Goal: Task Accomplishment & Management: Manage account settings

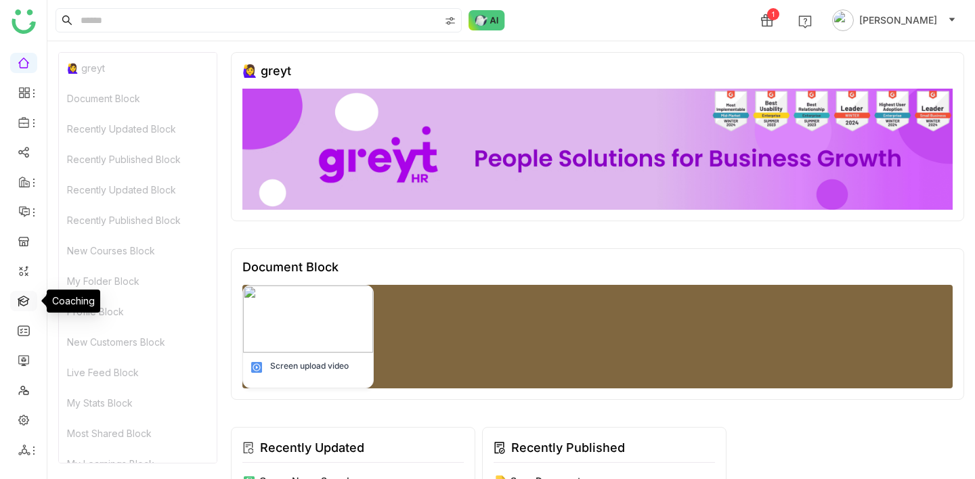
click at [27, 304] on link at bounding box center [24, 300] width 12 height 12
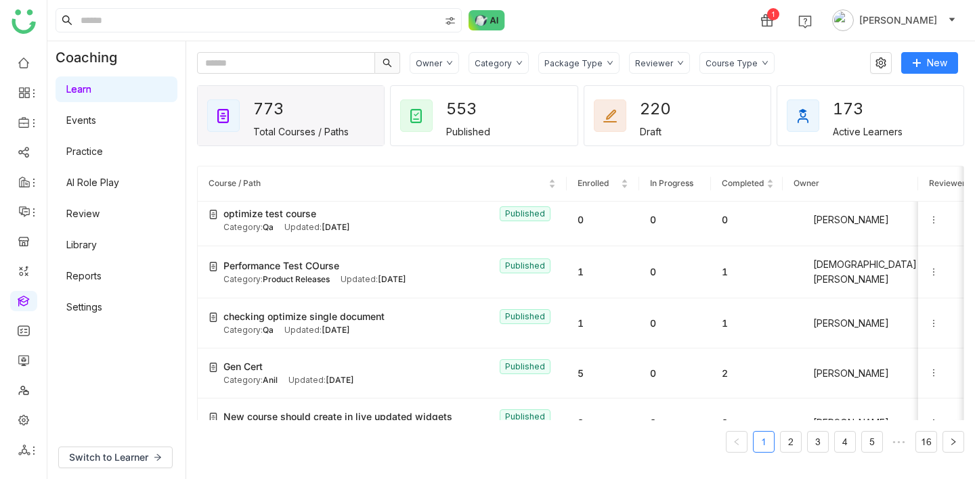
scroll to position [185, 0]
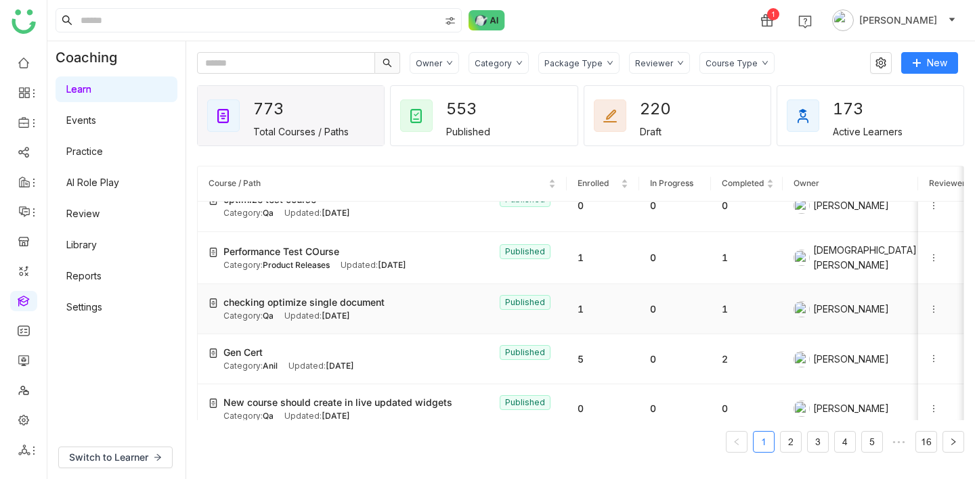
click at [278, 300] on span "checking optimize single document" at bounding box center [303, 302] width 161 height 15
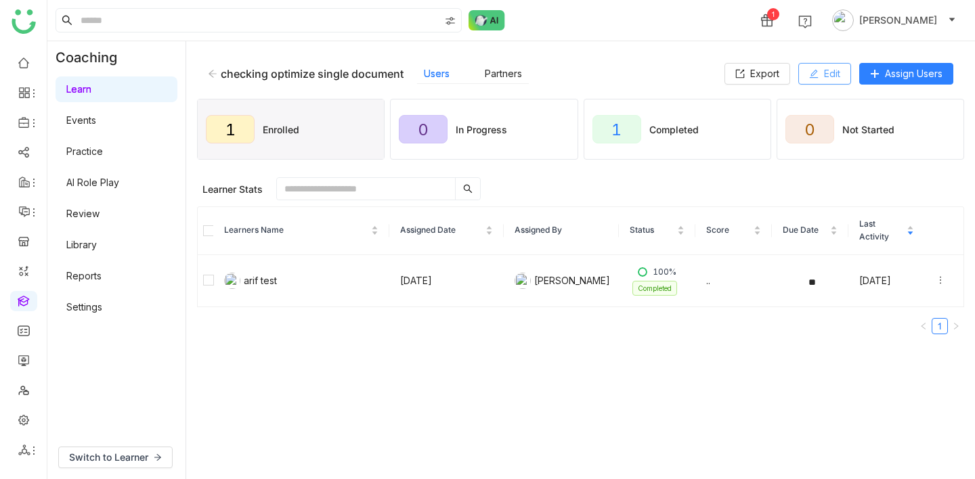
click at [829, 66] on span "Edit" at bounding box center [832, 73] width 16 height 15
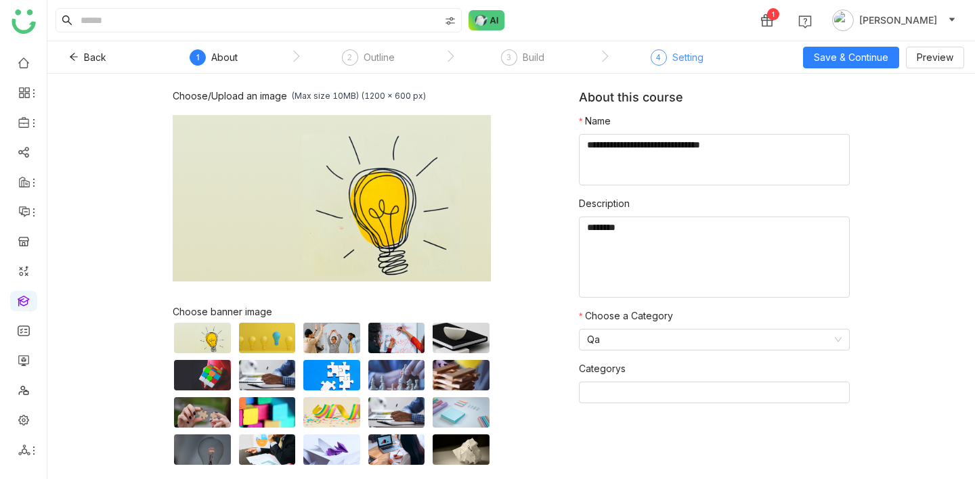
click at [686, 59] on div "Setting" at bounding box center [687, 57] width 31 height 16
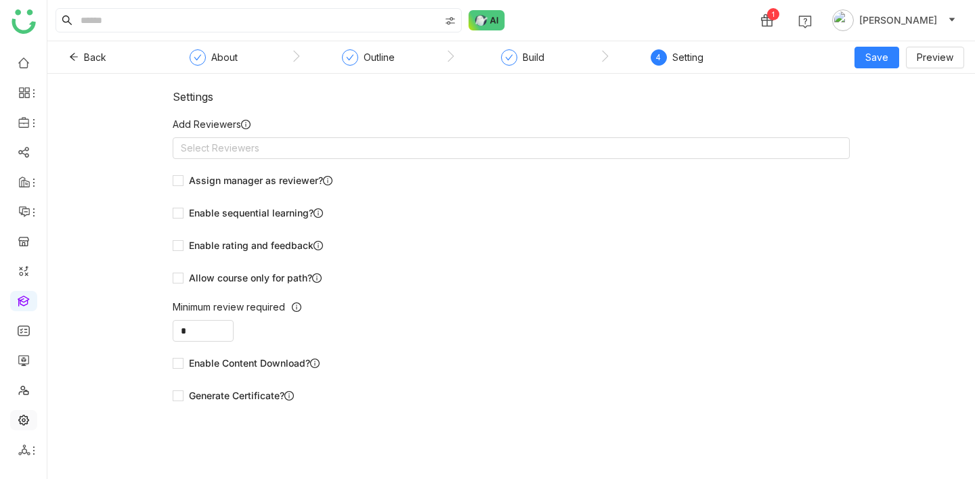
click at [30, 418] on link at bounding box center [24, 419] width 12 height 12
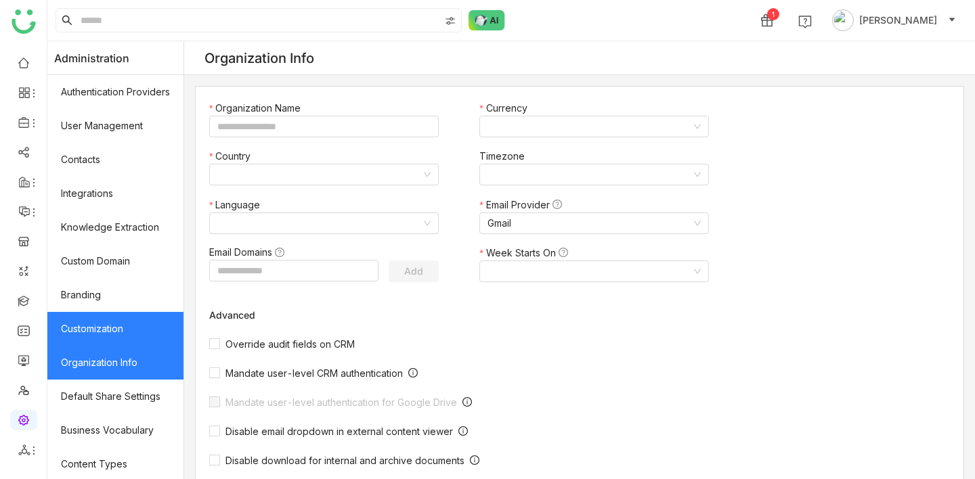
type input "*******"
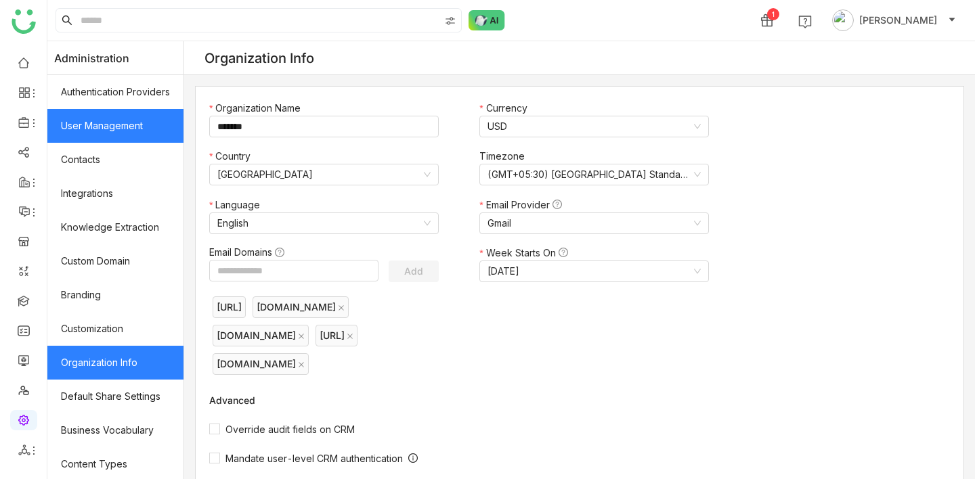
click at [104, 117] on link "User Management" at bounding box center [115, 126] width 136 height 34
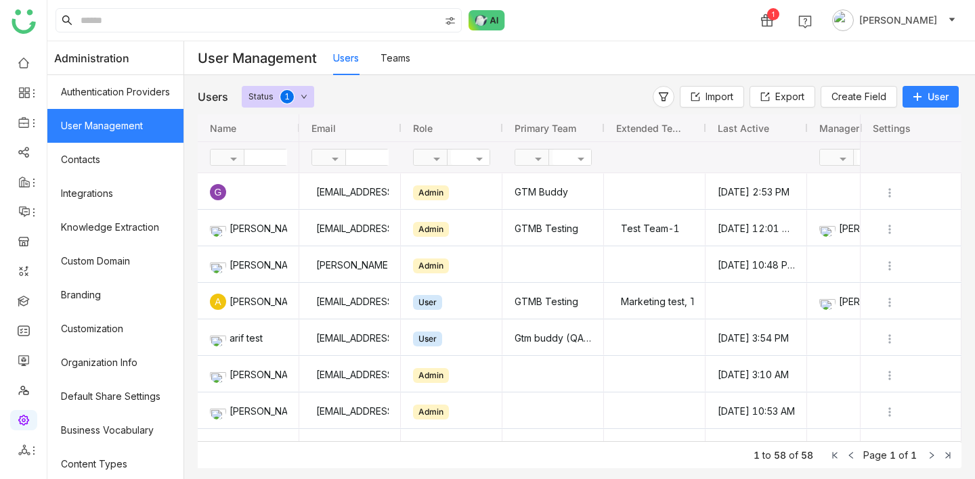
click at [367, 158] on input "text" at bounding box center [395, 158] width 98 height 16
type input "***"
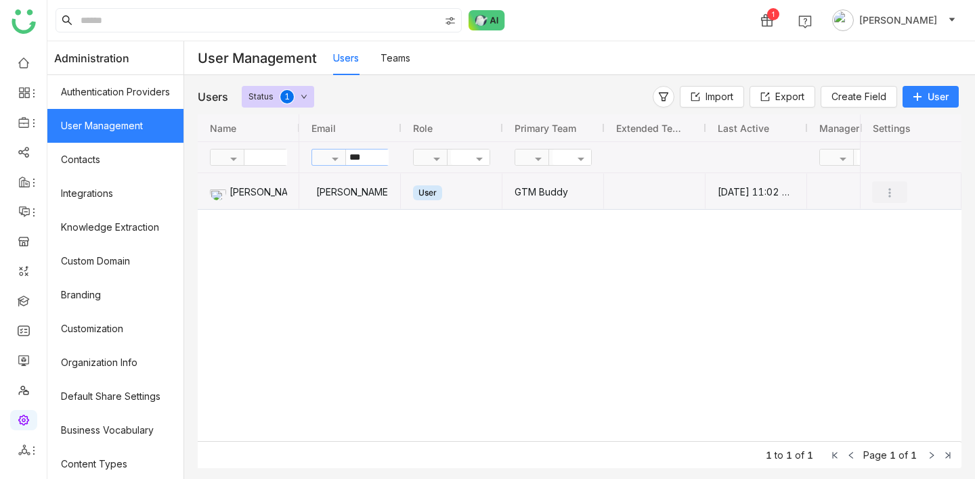
click at [892, 193] on img "Press SPACE to select this row." at bounding box center [889, 193] width 14 height 14
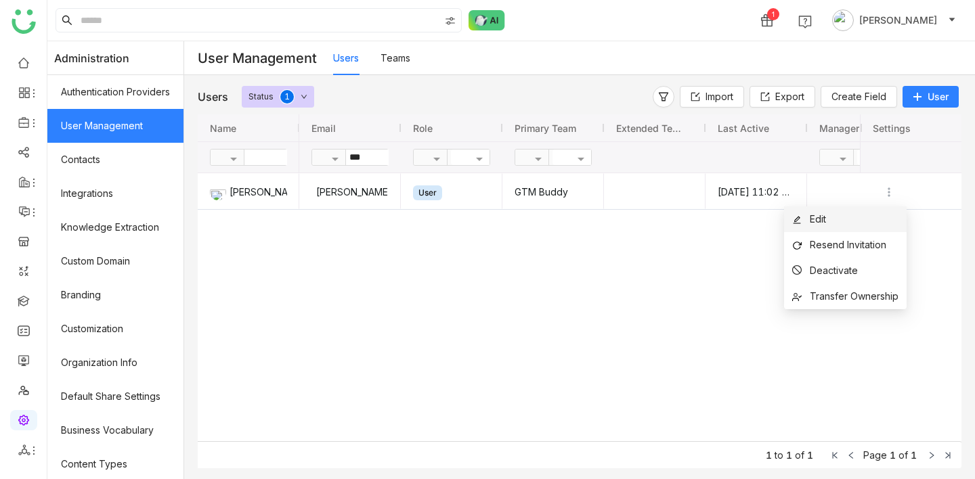
click at [853, 216] on li "Edit" at bounding box center [845, 219] width 122 height 26
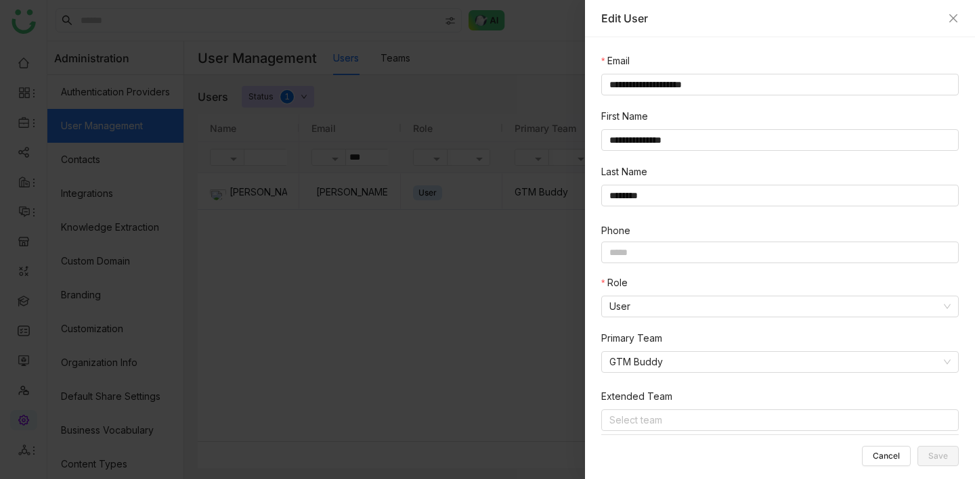
click at [799, 319] on div "Role User" at bounding box center [782, 302] width 363 height 55
click at [799, 318] on div "Role User" at bounding box center [782, 302] width 363 height 55
click at [797, 313] on nz-select-item "User" at bounding box center [779, 306] width 341 height 20
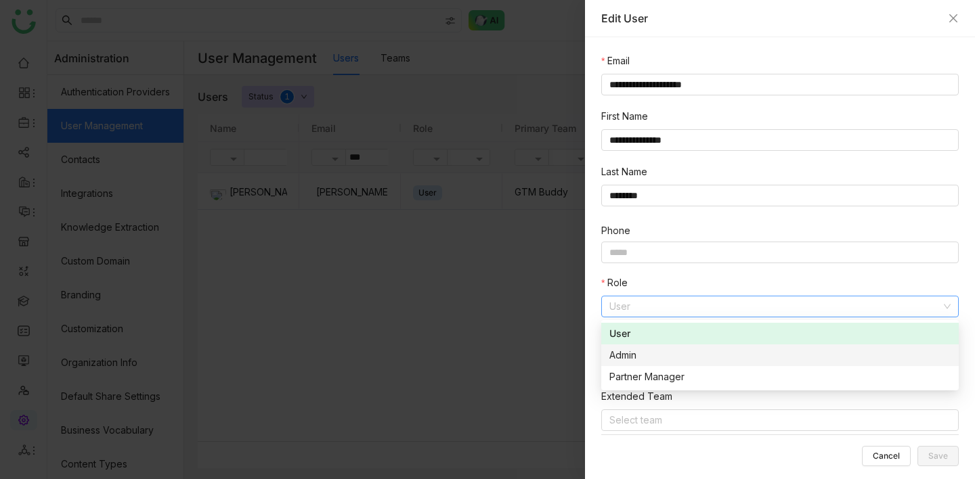
click at [765, 352] on div "Admin" at bounding box center [779, 355] width 341 height 15
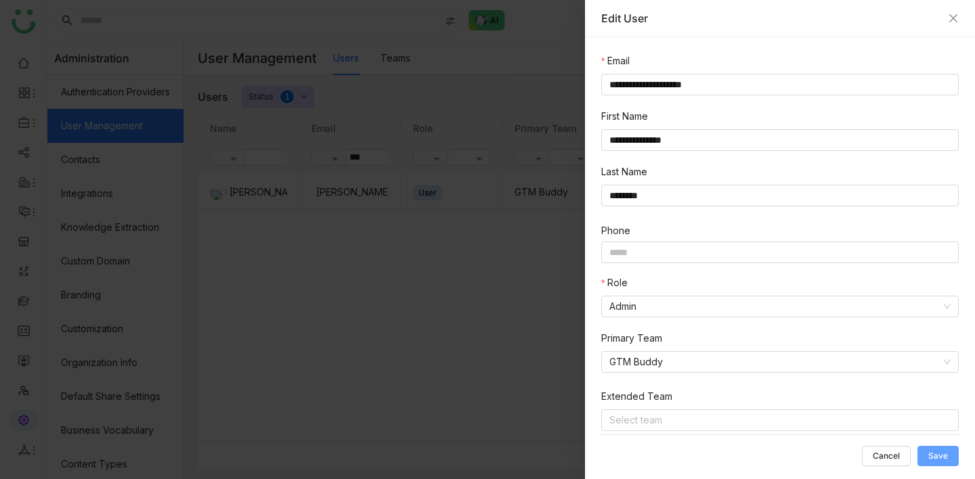
click at [929, 462] on button "Save" at bounding box center [937, 456] width 41 height 20
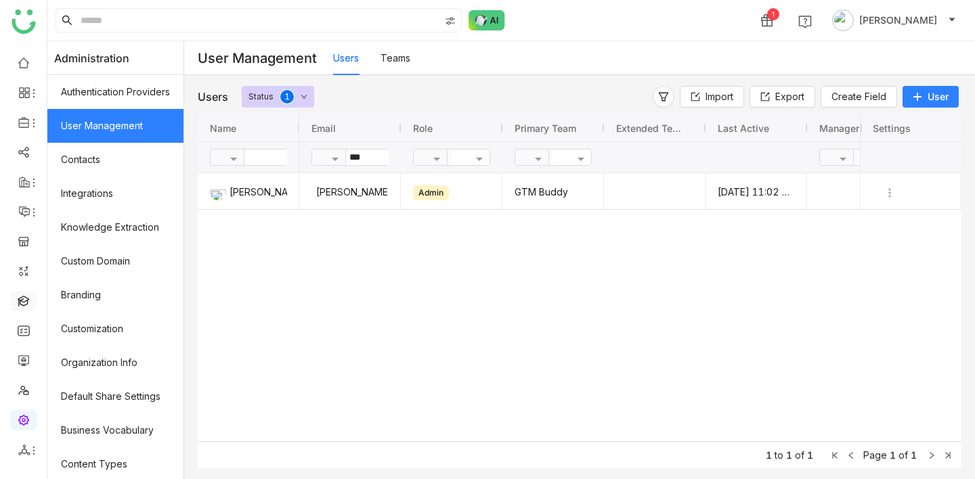
click at [23, 306] on link at bounding box center [24, 300] width 12 height 12
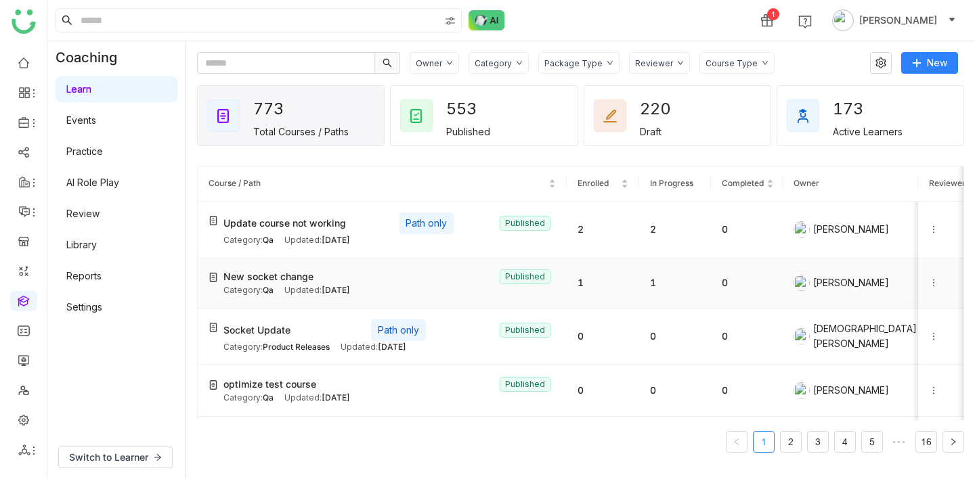
click at [315, 280] on div "New socket change Published" at bounding box center [389, 276] width 332 height 15
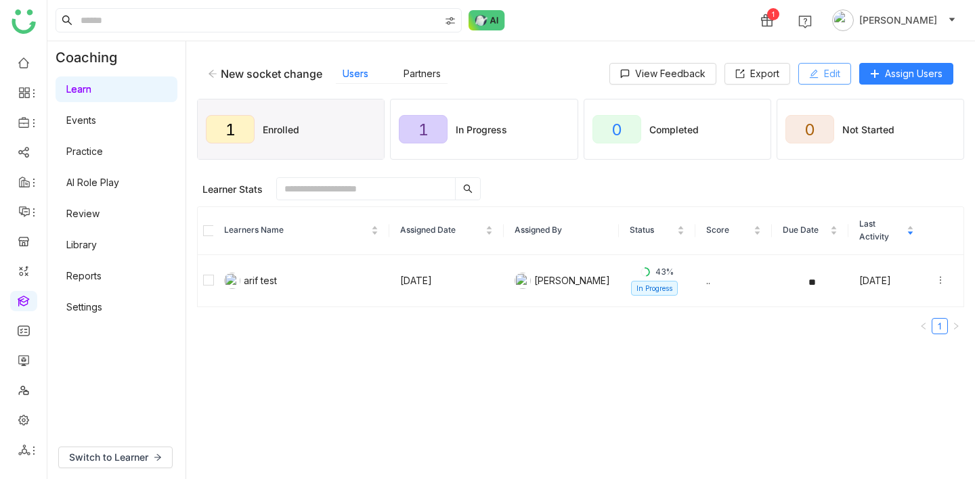
click at [844, 83] on button "Edit" at bounding box center [824, 74] width 53 height 22
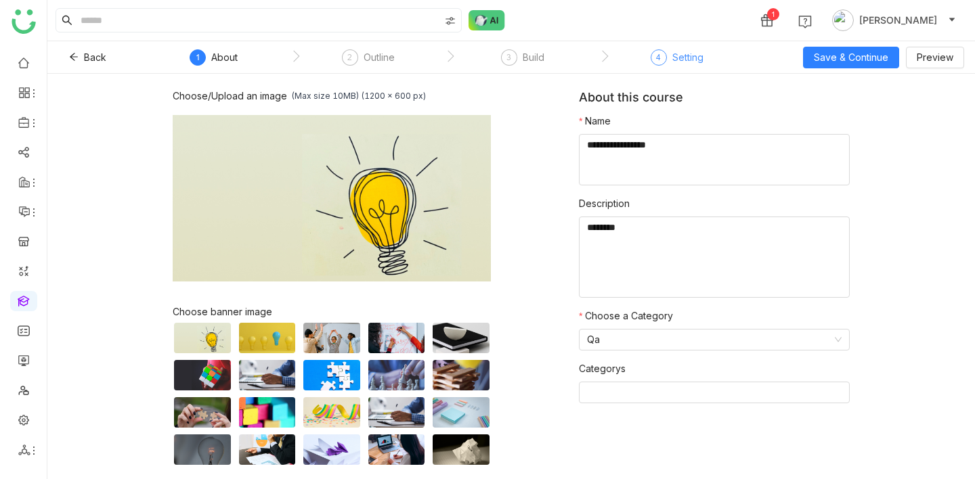
click at [662, 55] on div "4" at bounding box center [658, 57] width 16 height 16
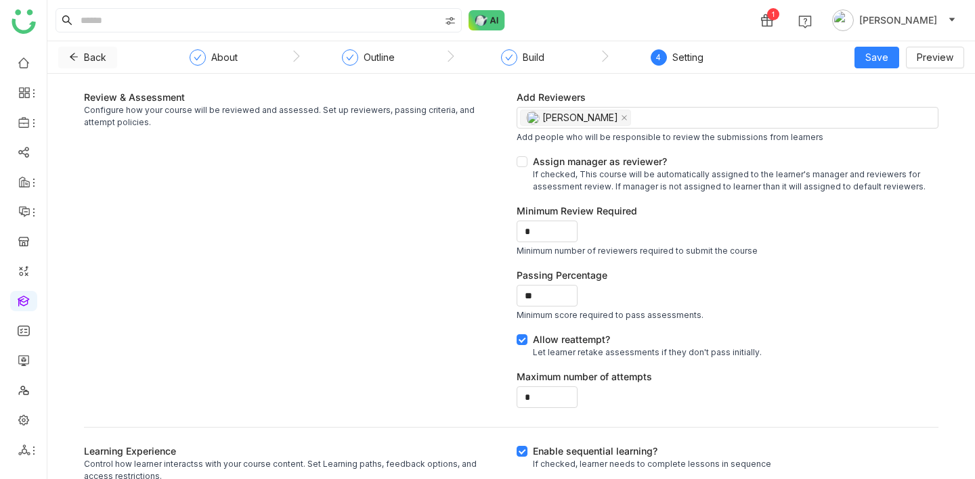
click at [69, 49] on button "Back" at bounding box center [87, 58] width 59 height 22
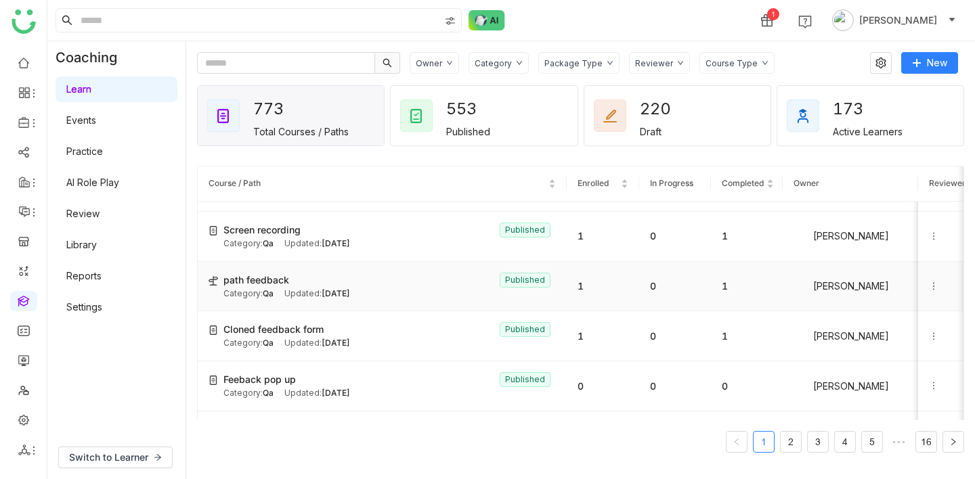
scroll to position [549, 0]
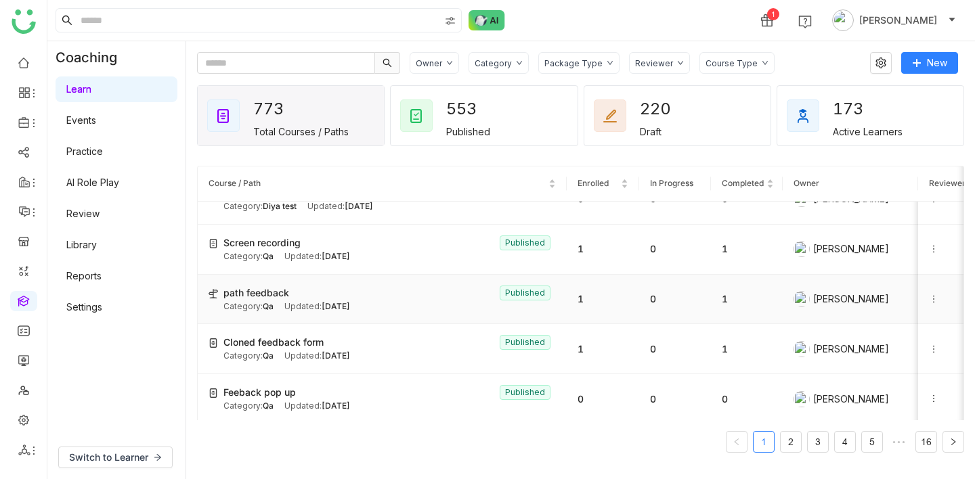
click at [932, 294] on icon at bounding box center [933, 298] width 9 height 9
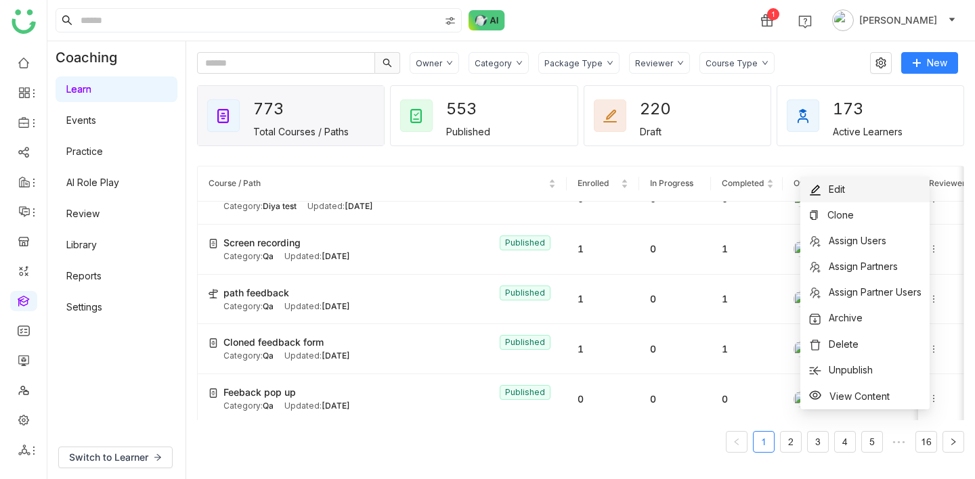
click at [843, 192] on span "Edit" at bounding box center [836, 189] width 16 height 12
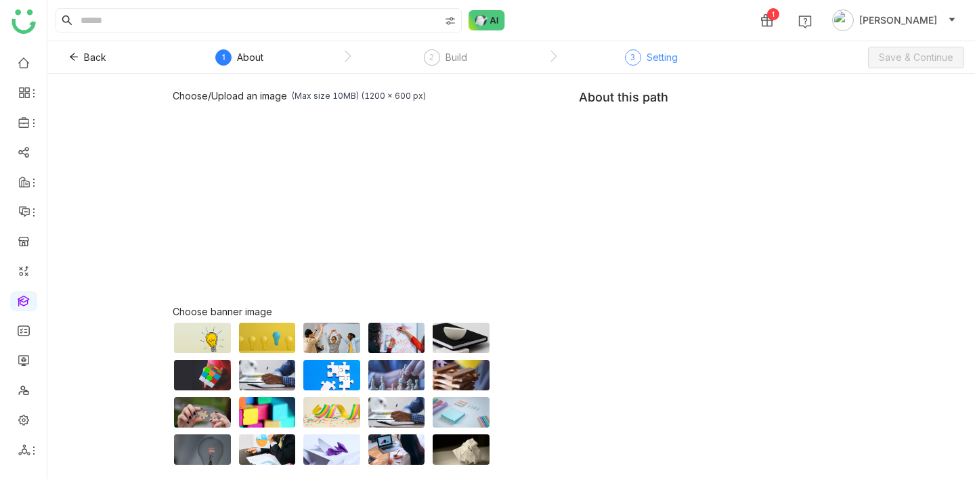
click at [635, 65] on div "3 Setting" at bounding box center [651, 61] width 53 height 24
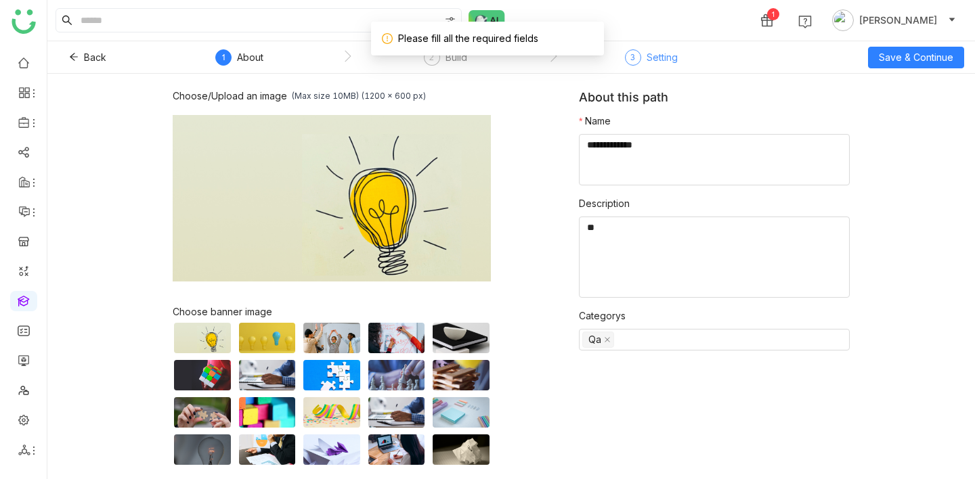
click at [635, 65] on div "3 Setting" at bounding box center [651, 61] width 53 height 24
